Goal: Task Accomplishment & Management: Use online tool/utility

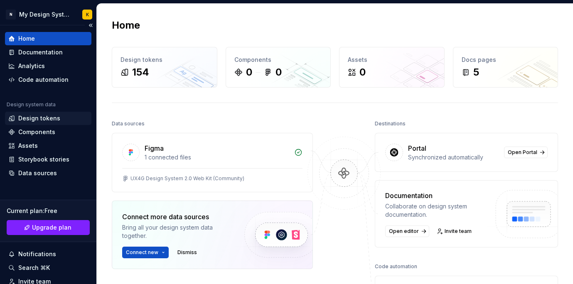
click at [38, 123] on div "Design tokens" at bounding box center [48, 118] width 86 height 13
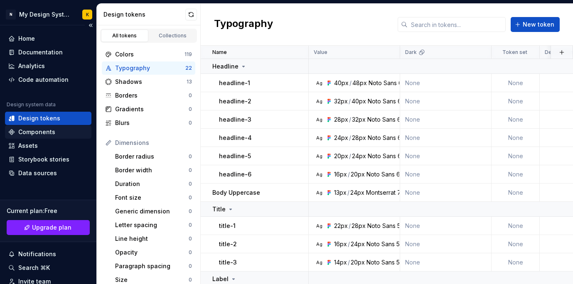
click at [42, 131] on div "Components" at bounding box center [36, 132] width 37 height 8
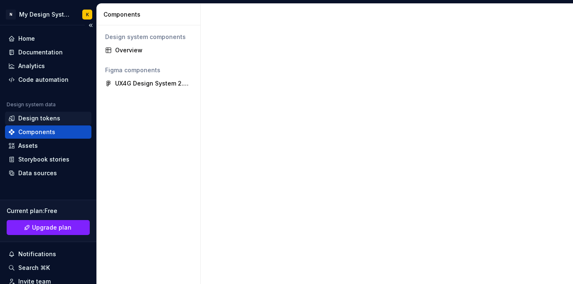
click at [57, 116] on div "Design tokens" at bounding box center [39, 118] width 42 height 8
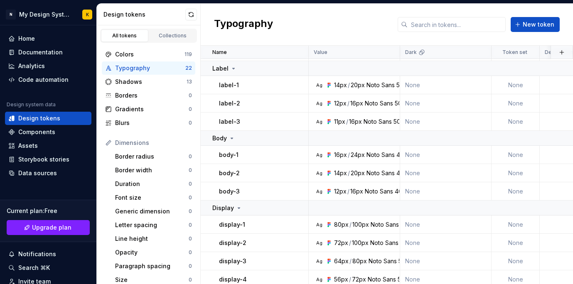
scroll to position [252, 0]
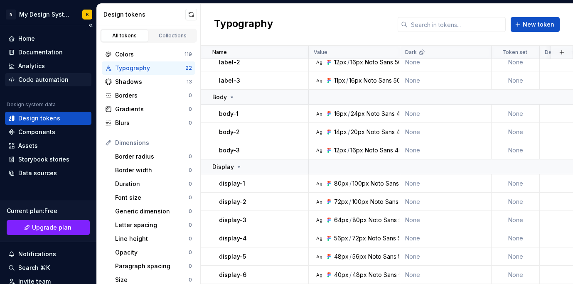
click at [44, 81] on div "Code automation" at bounding box center [43, 80] width 50 height 8
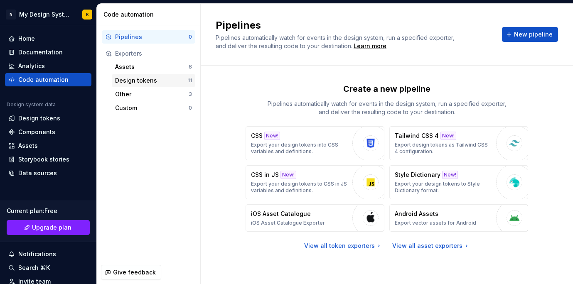
click at [152, 79] on div "Design tokens" at bounding box center [151, 80] width 73 height 8
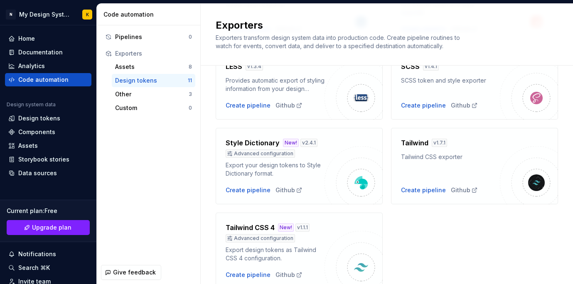
scroll to position [331, 0]
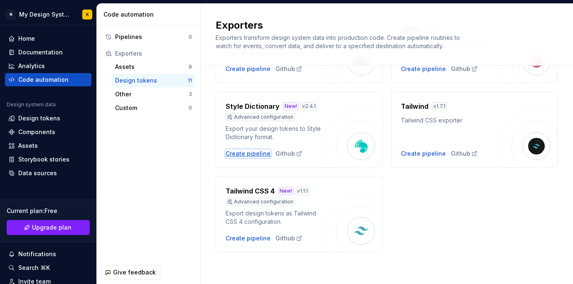
click at [247, 151] on div "Create pipeline" at bounding box center [248, 154] width 45 height 8
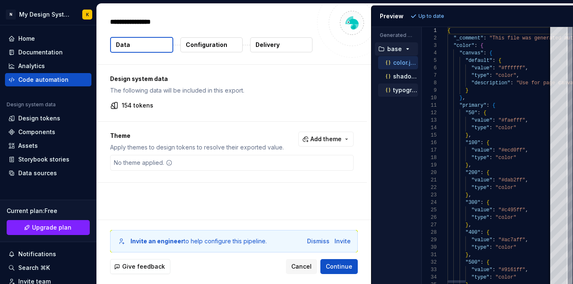
type textarea "*"
click at [211, 180] on div "Theme Apply themes to design tokens to resolve their exported value. Add theme …" at bounding box center [232, 152] width 270 height 61
click at [42, 134] on div "Components" at bounding box center [36, 132] width 37 height 8
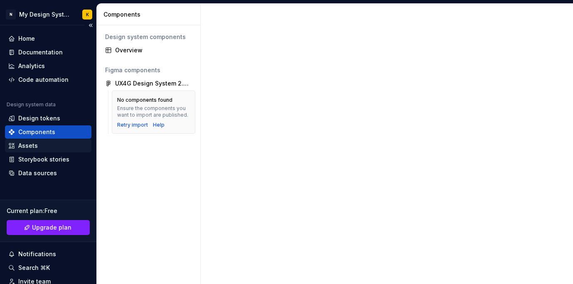
click at [42, 145] on div "Assets" at bounding box center [48, 146] width 80 height 8
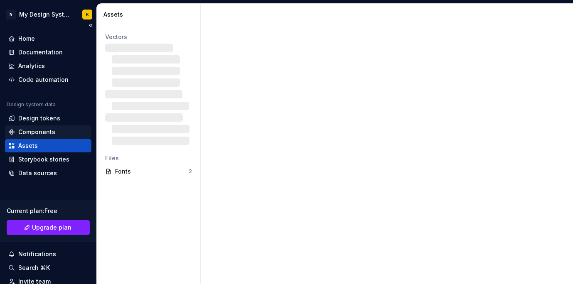
click at [48, 135] on div "Components" at bounding box center [36, 132] width 37 height 8
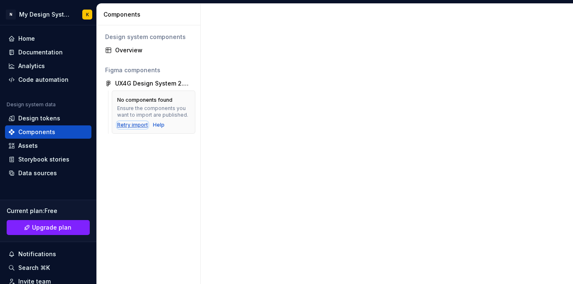
click at [139, 123] on div "Retry import" at bounding box center [132, 125] width 31 height 7
